Goal: Task Accomplishment & Management: Use online tool/utility

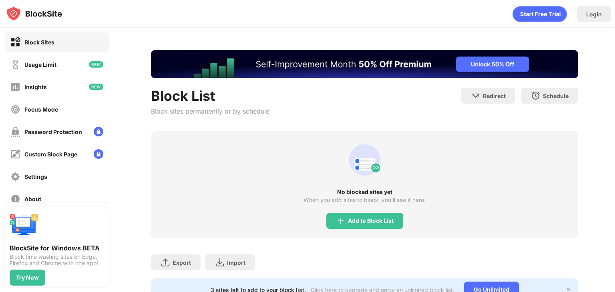
click at [363, 224] on div "Add to Block List" at bounding box center [364, 221] width 77 height 16
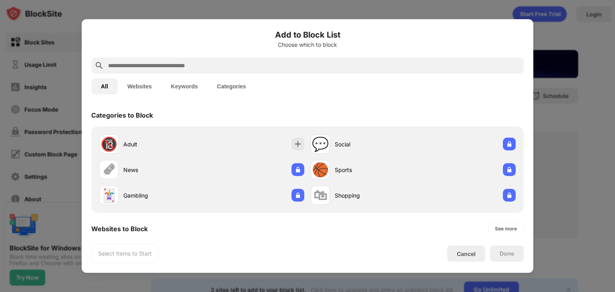
click at [340, 65] on input "text" at bounding box center [313, 66] width 413 height 10
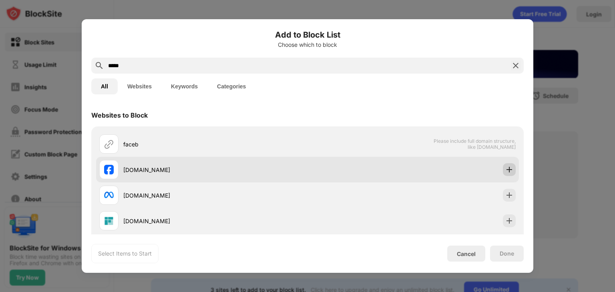
type input "*****"
click at [506, 173] on img at bounding box center [509, 170] width 8 height 8
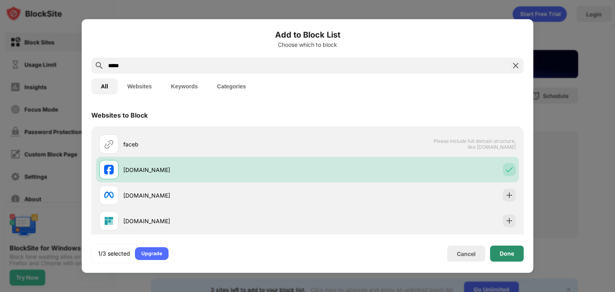
click at [497, 255] on div "Done" at bounding box center [507, 254] width 34 height 16
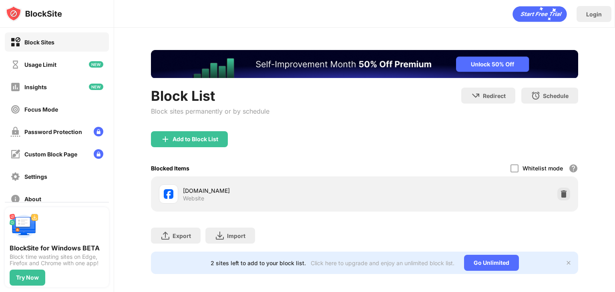
click at [549, 192] on div "[DOMAIN_NAME] Website" at bounding box center [364, 194] width 417 height 26
click at [560, 197] on div at bounding box center [563, 194] width 13 height 13
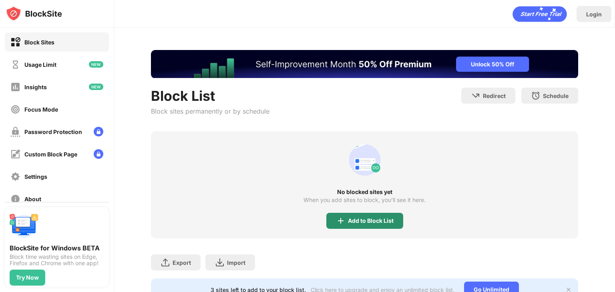
click at [395, 221] on div "Add to Block List" at bounding box center [364, 221] width 77 height 16
